Goal: Task Accomplishment & Management: Use online tool/utility

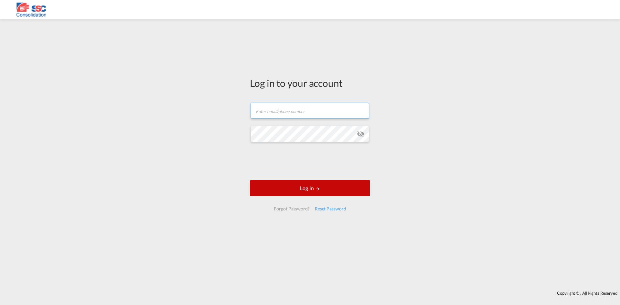
type input "[EMAIL_ADDRESS][DOMAIN_NAME]"
click at [311, 191] on button "Log In" at bounding box center [310, 188] width 120 height 16
